Goal: Navigation & Orientation: Understand site structure

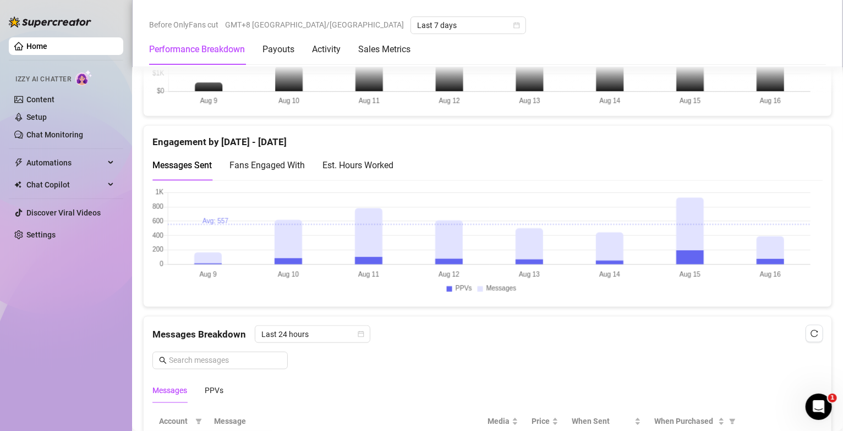
scroll to position [450, 0]
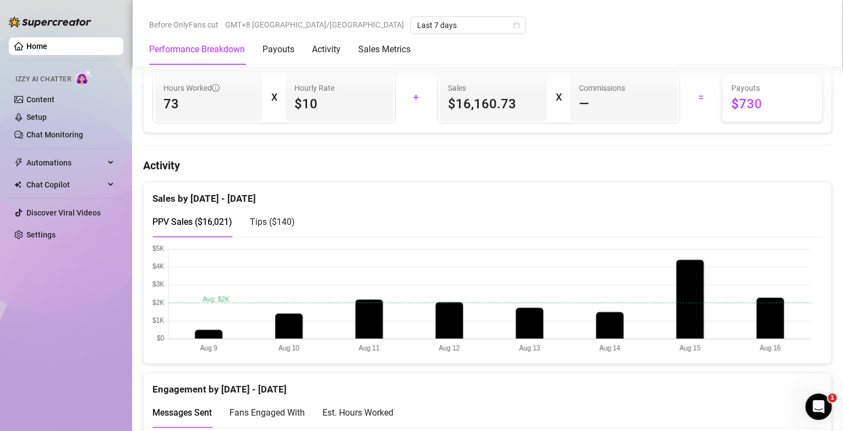
drag, startPoint x: 426, startPoint y: 14, endPoint x: 601, endPoint y: 195, distance: 251.6
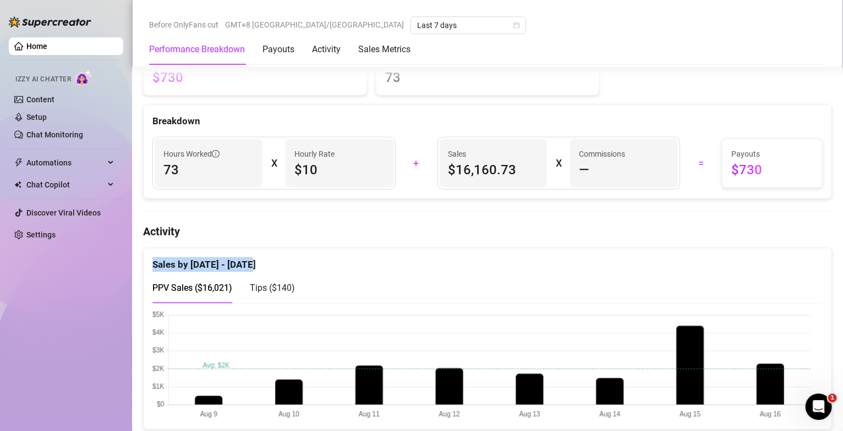
scroll to position [186, 0]
